Goal: Complete application form

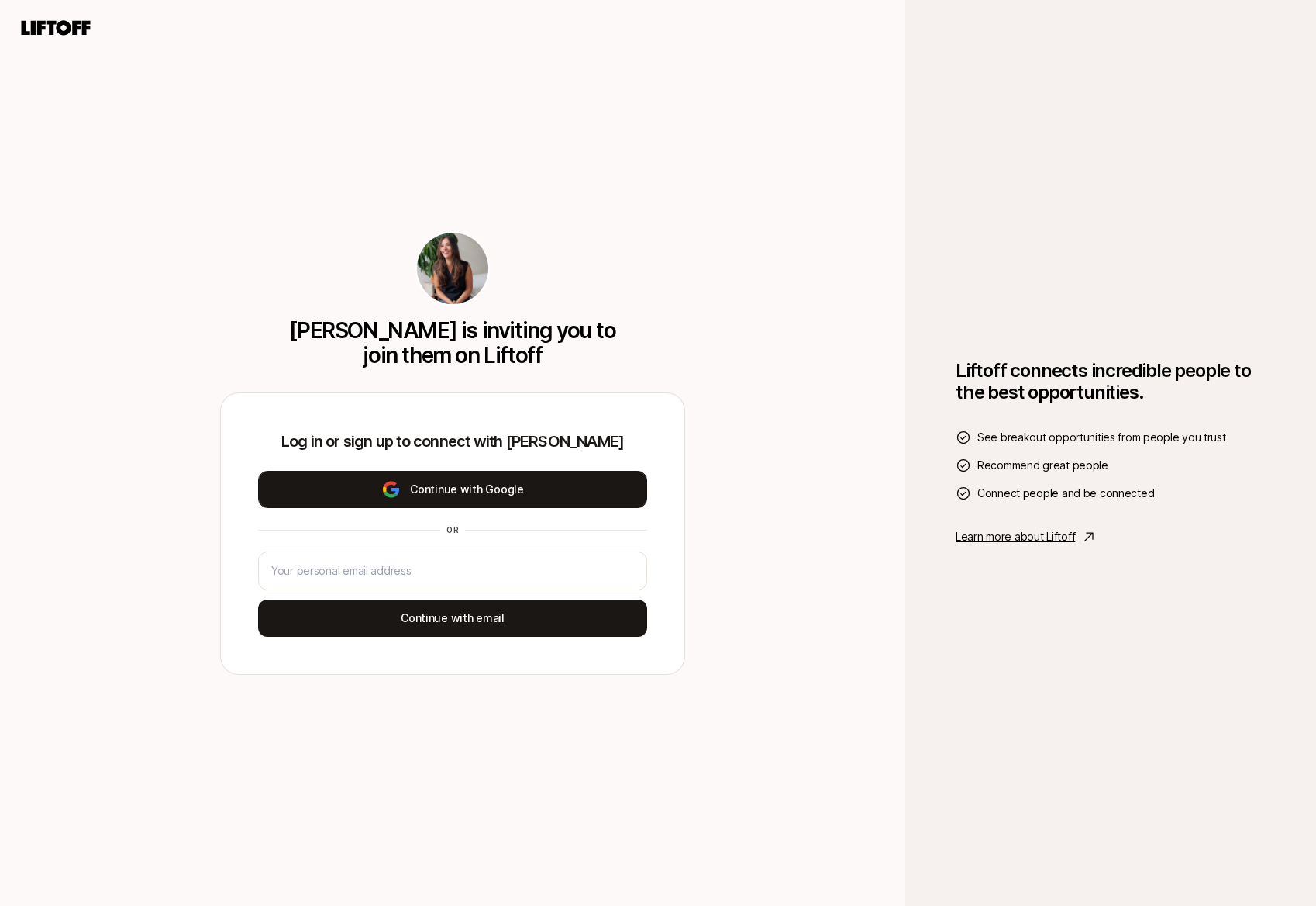
click at [457, 474] on button "Continue with Google" at bounding box center [452, 489] width 389 height 37
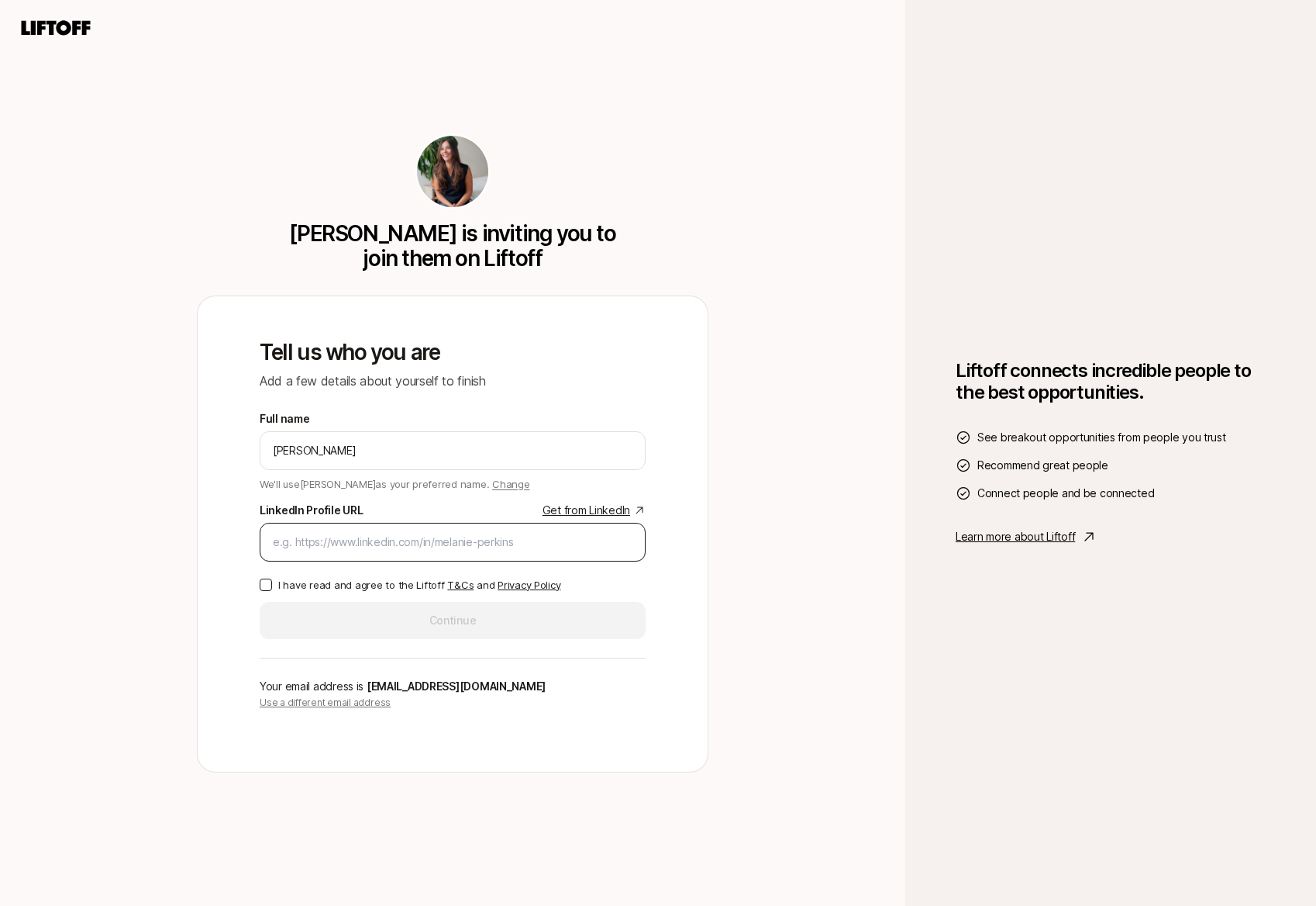
click at [456, 530] on div at bounding box center [452, 542] width 386 height 39
click at [384, 530] on div at bounding box center [452, 542] width 386 height 39
click at [379, 534] on input "LinkedIn Profile URL Get from LinkedIn" at bounding box center [452, 542] width 360 height 19
paste input "[URL][DOMAIN_NAME]"
type input "[URL][DOMAIN_NAME]"
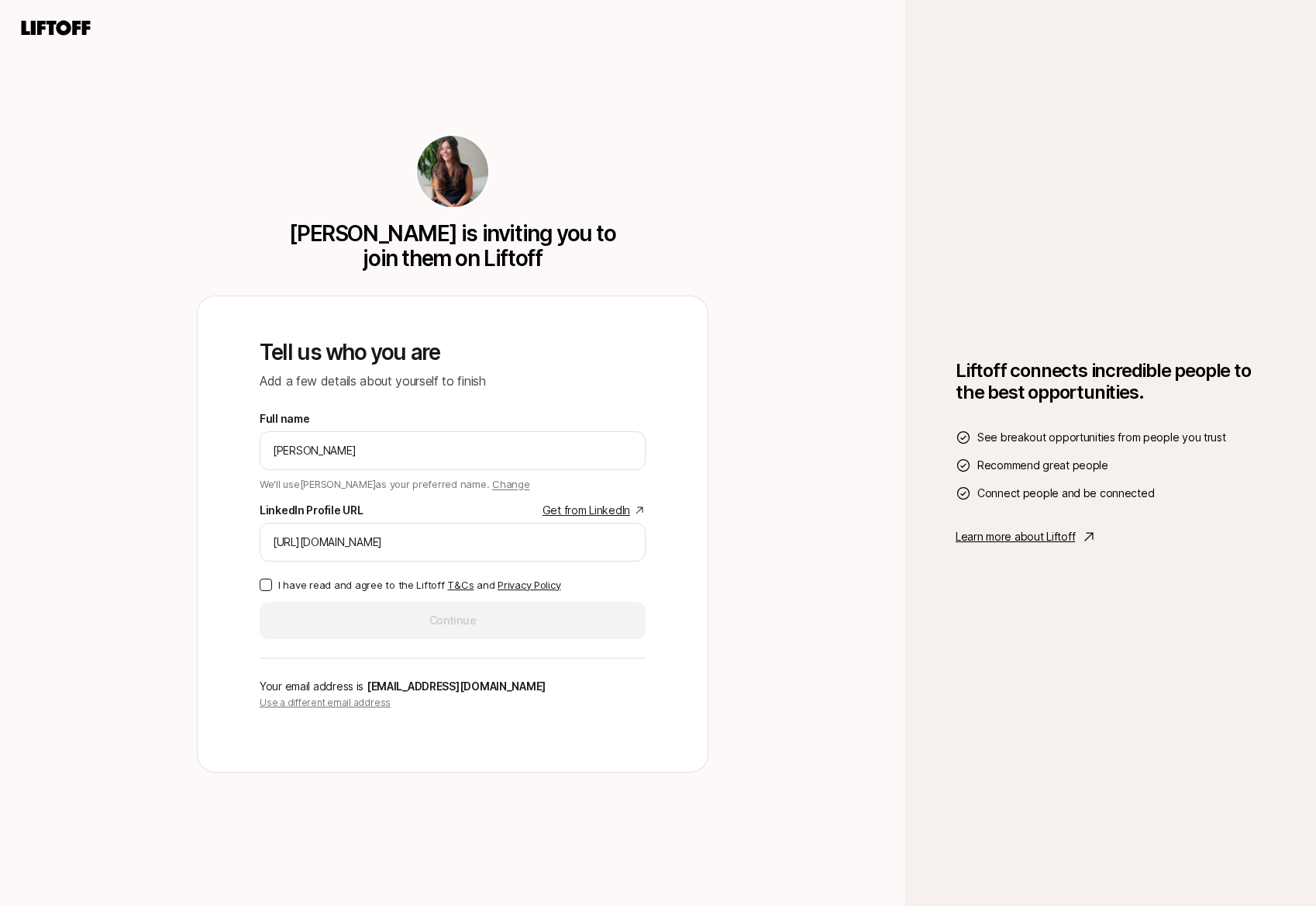
click at [270, 583] on button "I have read and agree to the Liftoff T&Cs and Privacy Policy" at bounding box center [266, 585] width 13 height 13
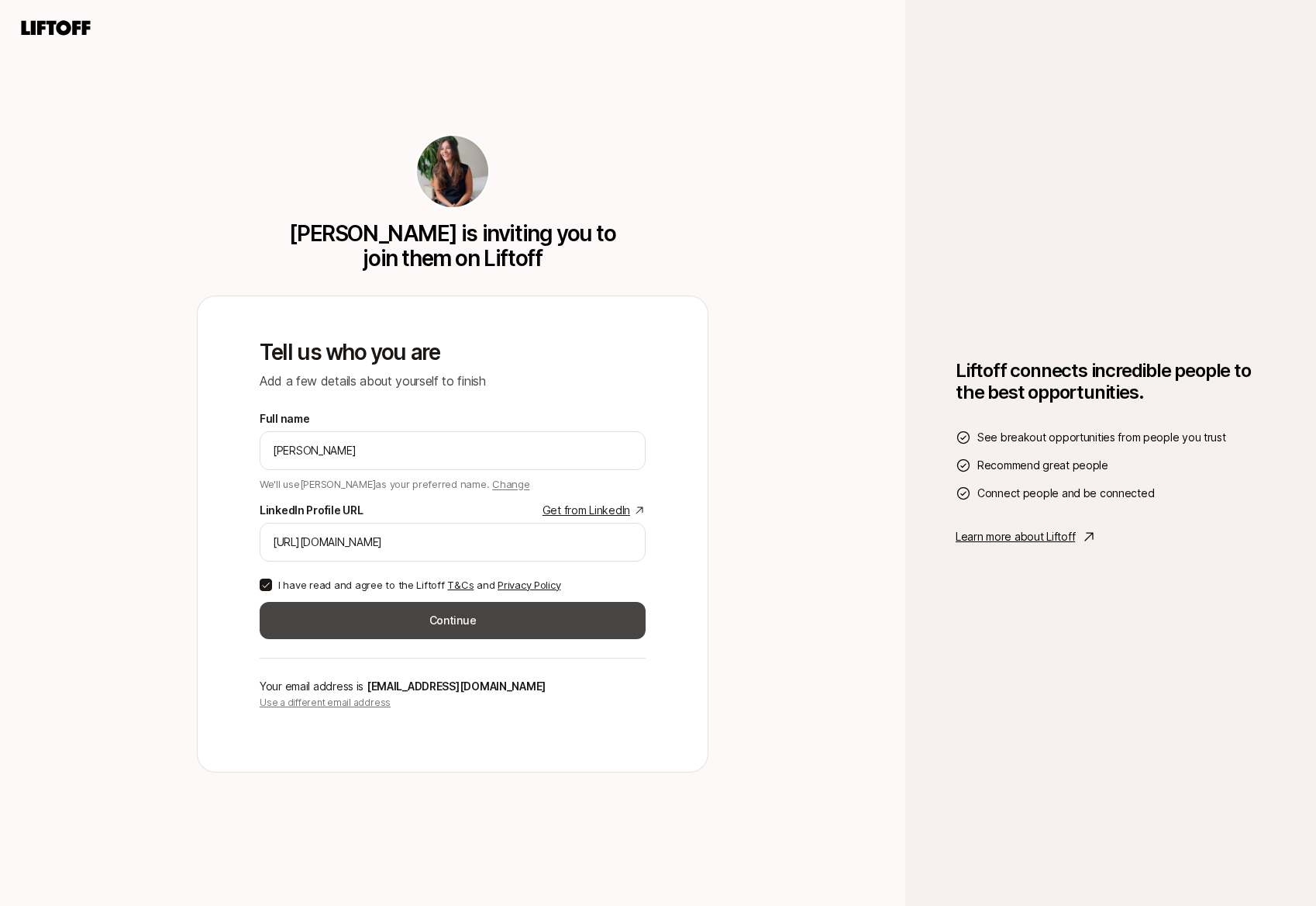
click at [398, 616] on button "Continue" at bounding box center [452, 619] width 386 height 37
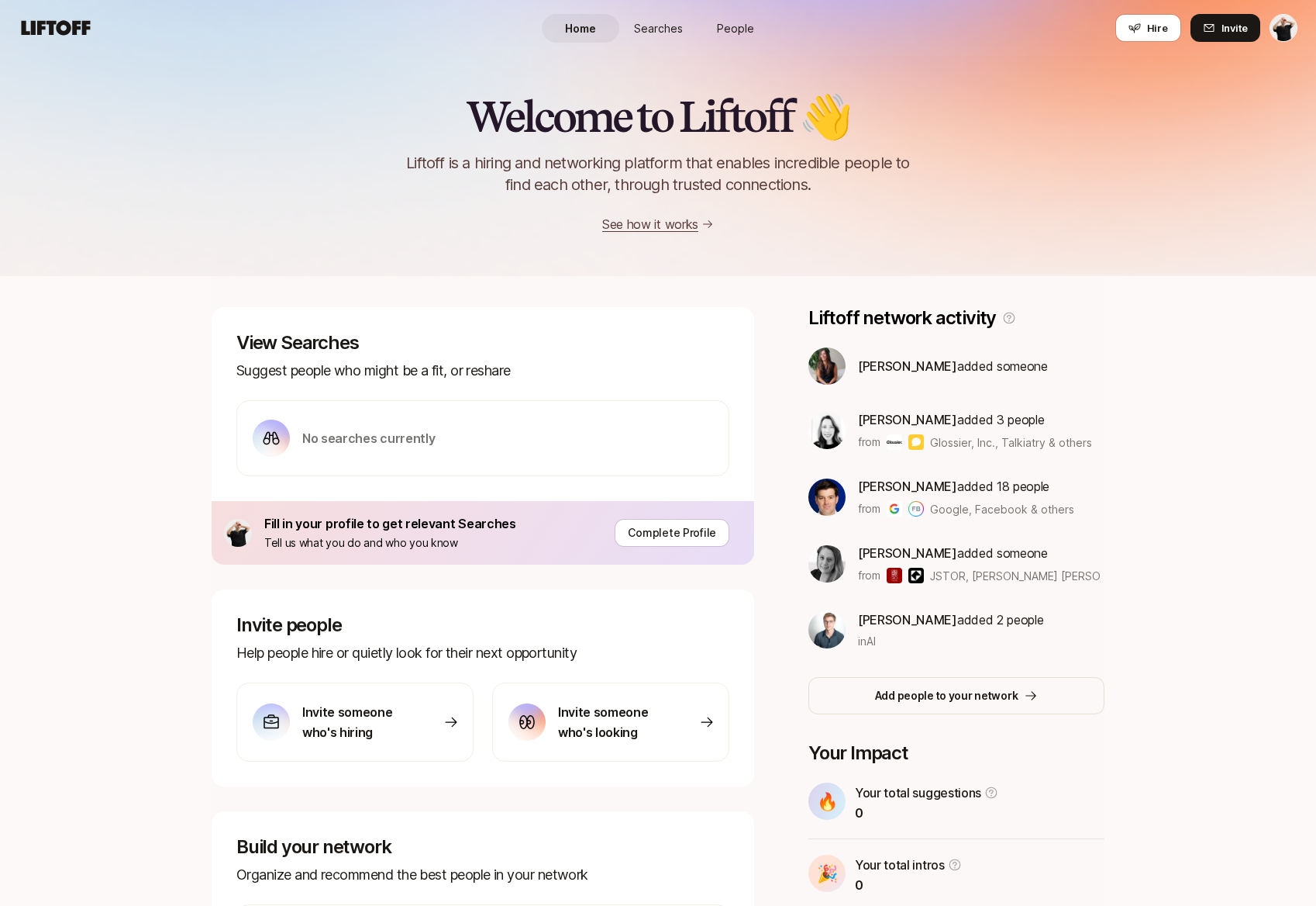
scroll to position [161, 0]
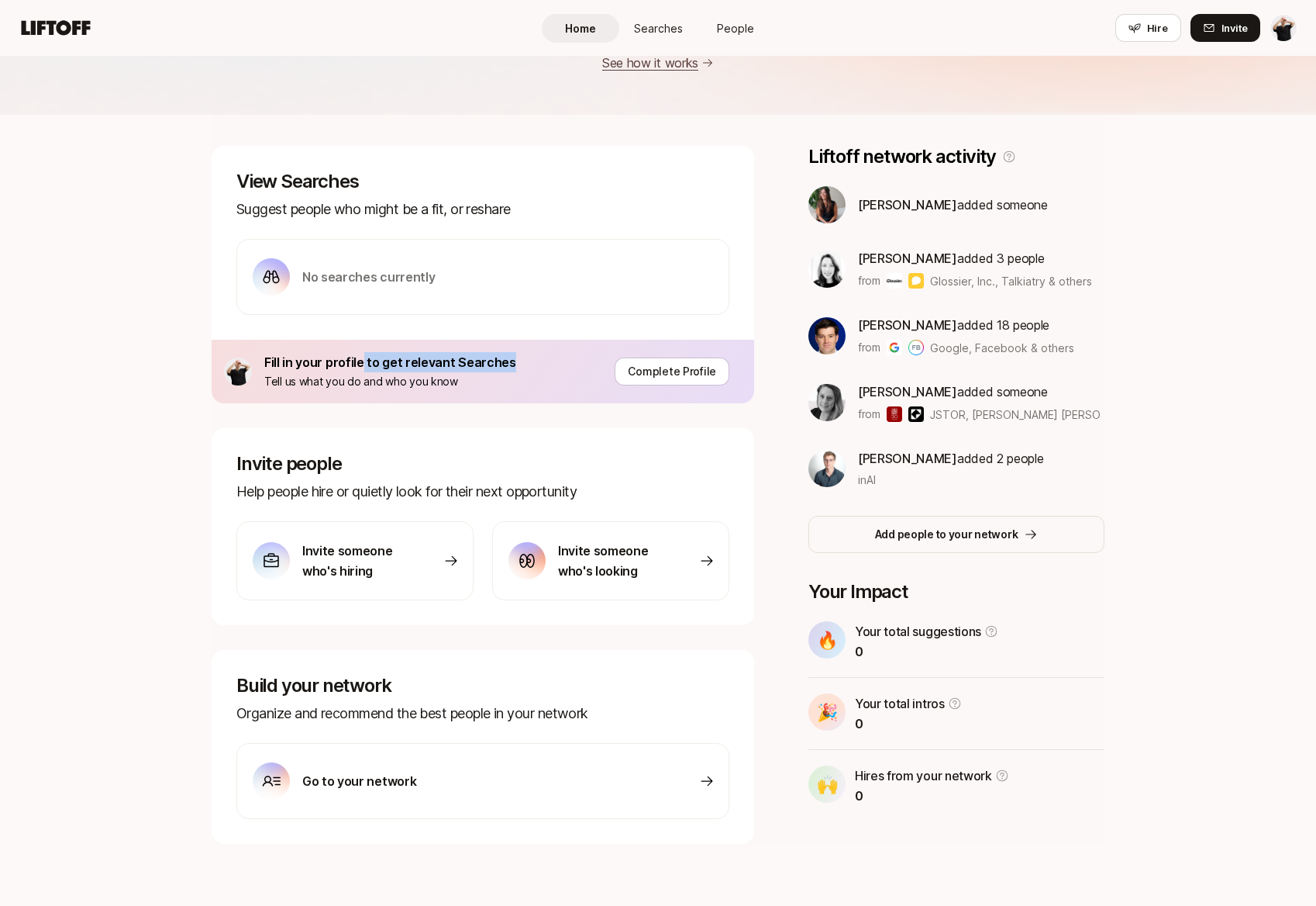
drag, startPoint x: 462, startPoint y: 356, endPoint x: 369, endPoint y: 368, distance: 93.8
click at [369, 368] on div "Fill in your profile to get relevant Searches Tell us what you do and who you k…" at bounding box center [483, 371] width 543 height 64
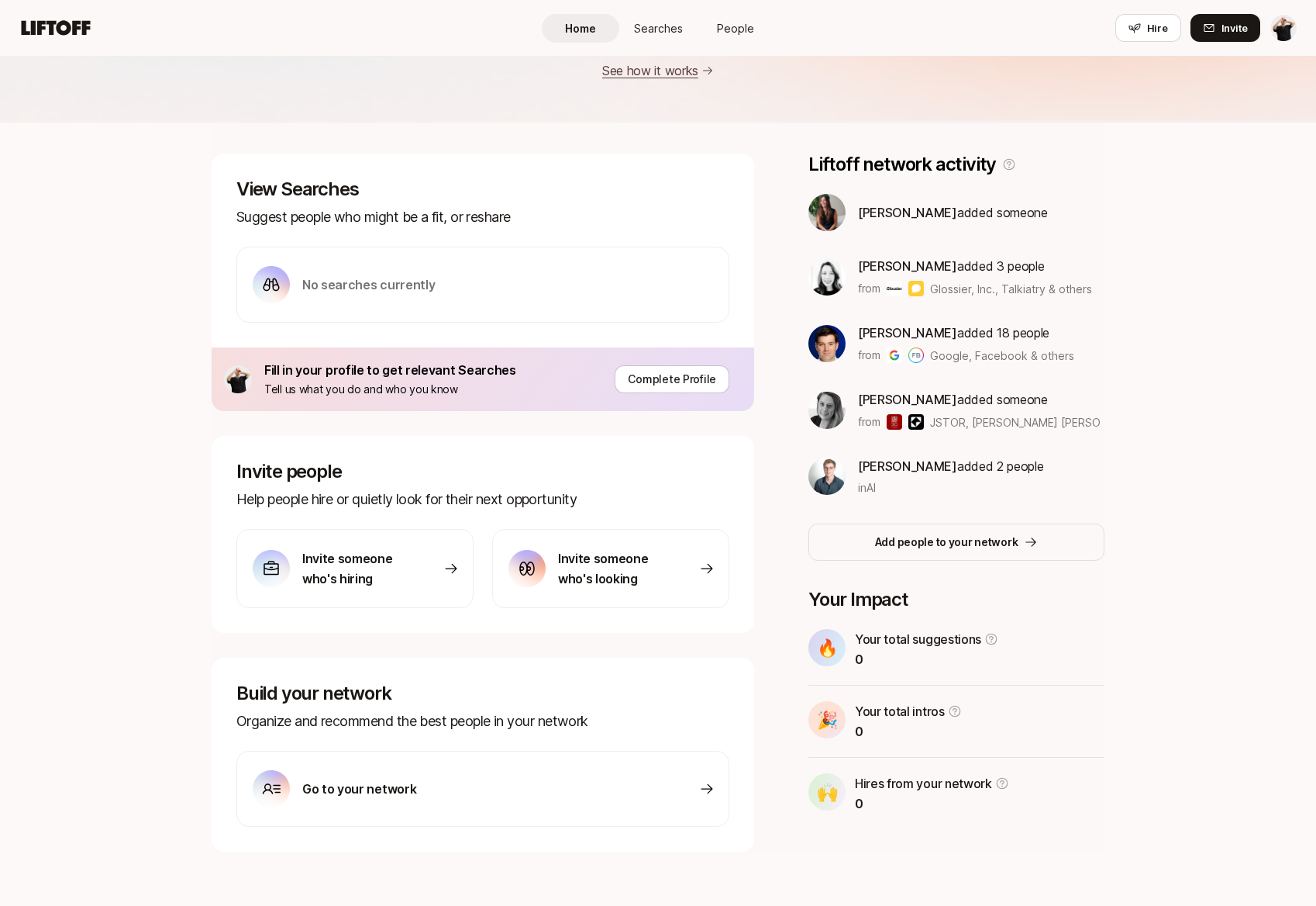
scroll to position [161, 0]
